Goal: Task Accomplishment & Management: Manage account settings

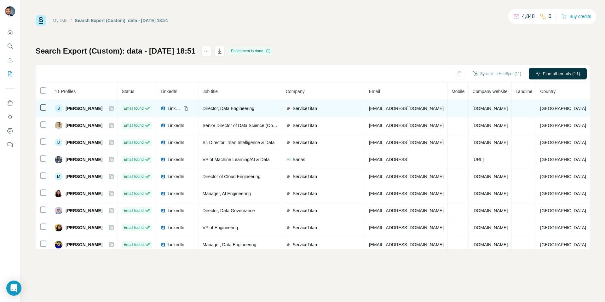
click at [113, 108] on icon at bounding box center [111, 109] width 3 height 4
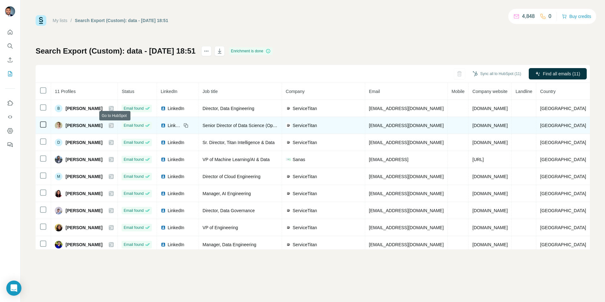
click at [113, 124] on icon at bounding box center [111, 125] width 4 height 5
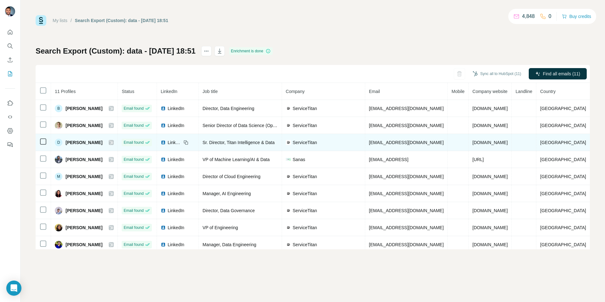
click at [113, 141] on icon at bounding box center [111, 142] width 4 height 5
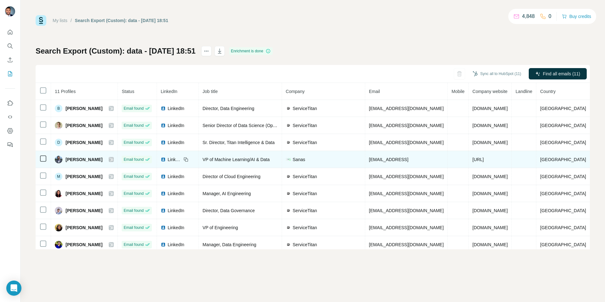
click at [113, 159] on icon at bounding box center [111, 159] width 4 height 5
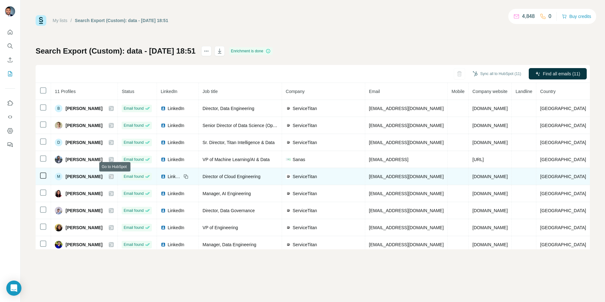
click at [113, 177] on icon at bounding box center [111, 176] width 4 height 5
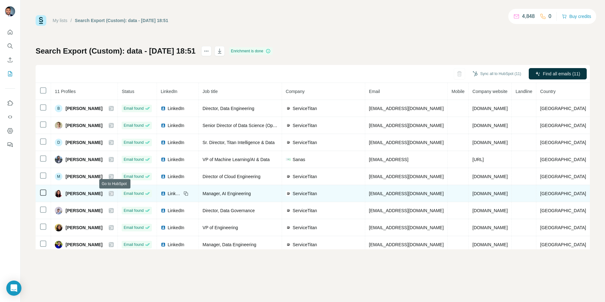
click at [113, 194] on icon at bounding box center [111, 193] width 4 height 5
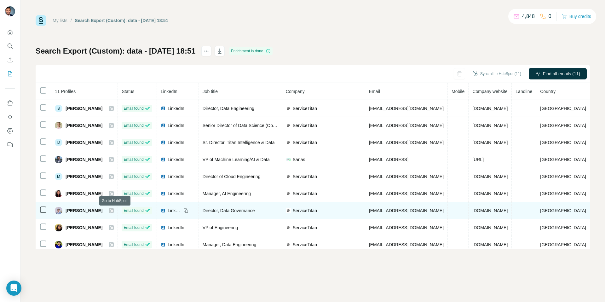
click at [113, 209] on icon at bounding box center [111, 210] width 4 height 5
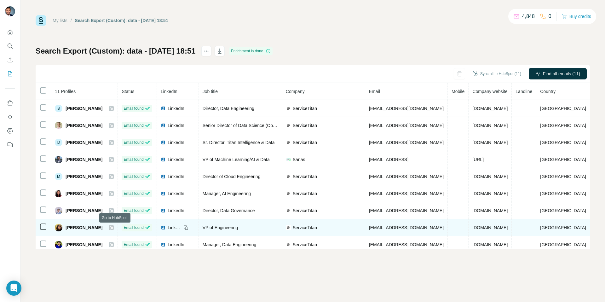
click at [113, 228] on div at bounding box center [111, 227] width 5 height 5
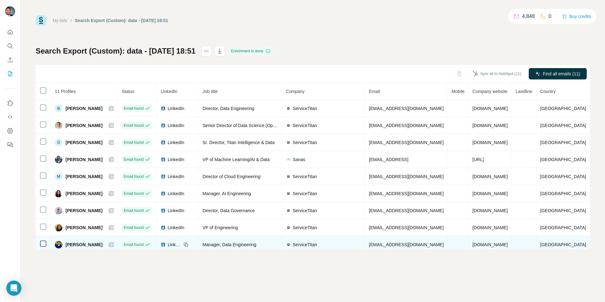
click at [113, 244] on icon at bounding box center [111, 245] width 3 height 4
